Goal: Complete application form: Complete application form

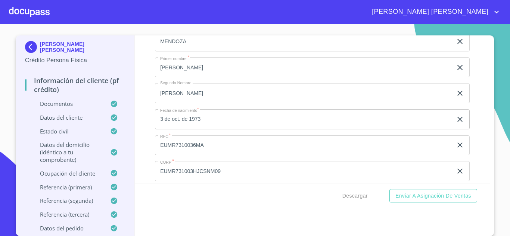
scroll to position [1233, 0]
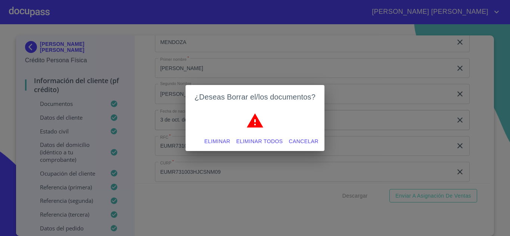
click at [227, 142] on span "Eliminar" at bounding box center [217, 141] width 26 height 9
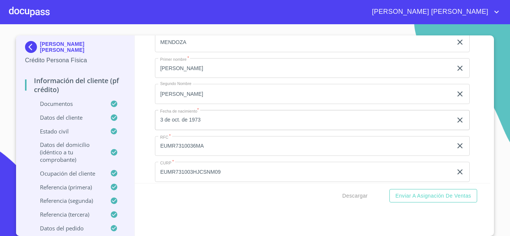
click at [474, 146] on div "Información del cliente (PF crédito) Documentos Documento de identificación.   …" at bounding box center [313, 109] width 356 height 148
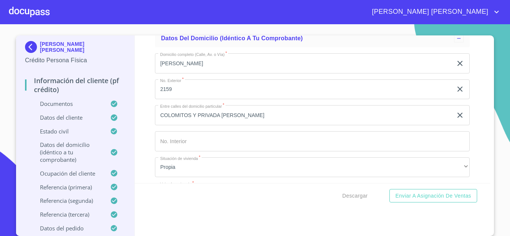
scroll to position [1793, 0]
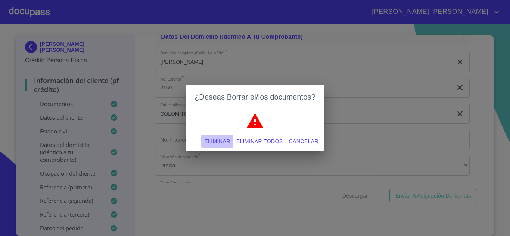
click at [226, 139] on span "Eliminar" at bounding box center [217, 141] width 26 height 9
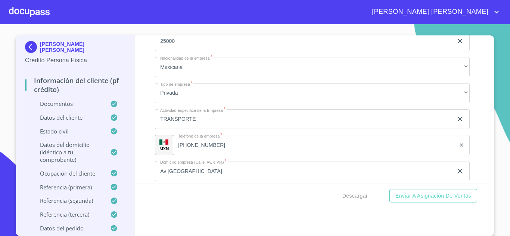
scroll to position [2279, 0]
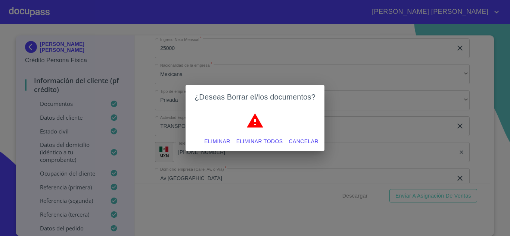
click at [218, 141] on span "Eliminar" at bounding box center [217, 141] width 26 height 9
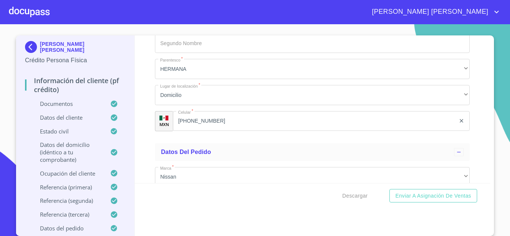
scroll to position [3287, 0]
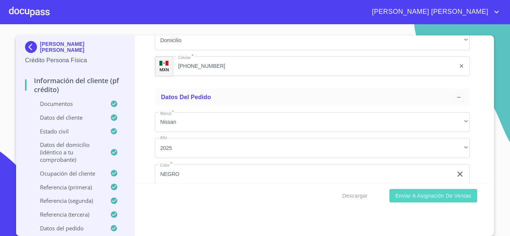
click at [423, 196] on span "Enviar a Asignación de Ventas" at bounding box center [434, 196] width 76 height 9
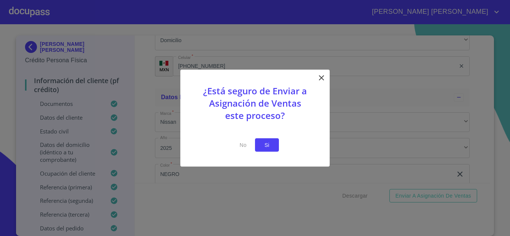
click at [269, 147] on span "Si" at bounding box center [267, 144] width 12 height 9
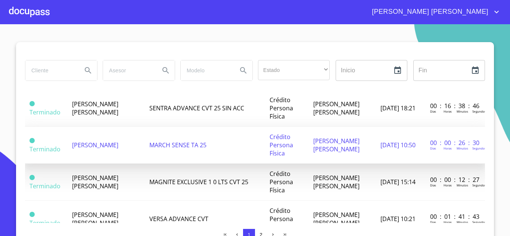
scroll to position [224, 0]
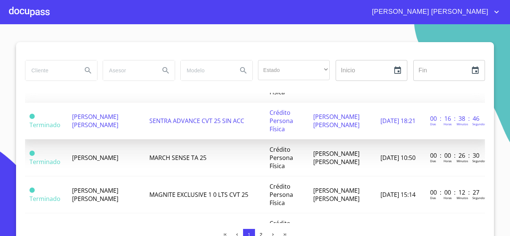
click at [92, 127] on span "[PERSON_NAME] [PERSON_NAME]" at bounding box center [95, 121] width 46 height 16
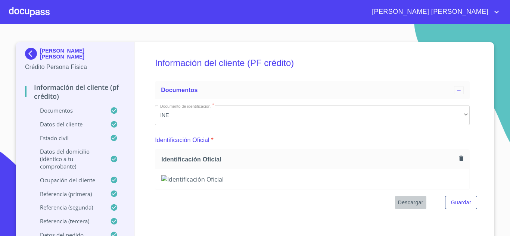
click at [405, 202] on span "Descargar" at bounding box center [410, 202] width 25 height 9
